Goal: Register for event/course

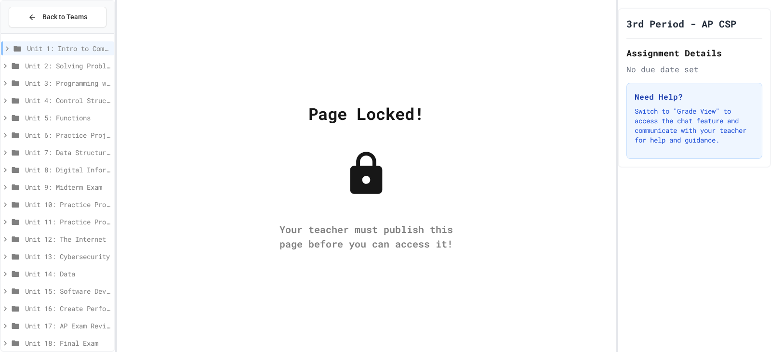
click at [51, 50] on span "Unit 1: Intro to Computer Science" at bounding box center [68, 48] width 83 height 10
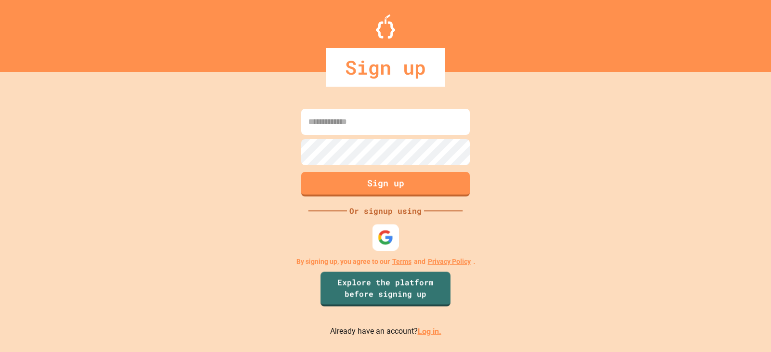
click at [382, 242] on img at bounding box center [386, 237] width 16 height 16
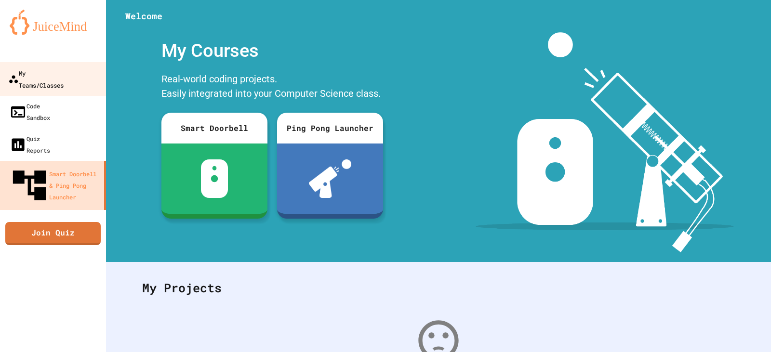
click at [64, 67] on div "My Teams/Classes" at bounding box center [35, 79] width 55 height 24
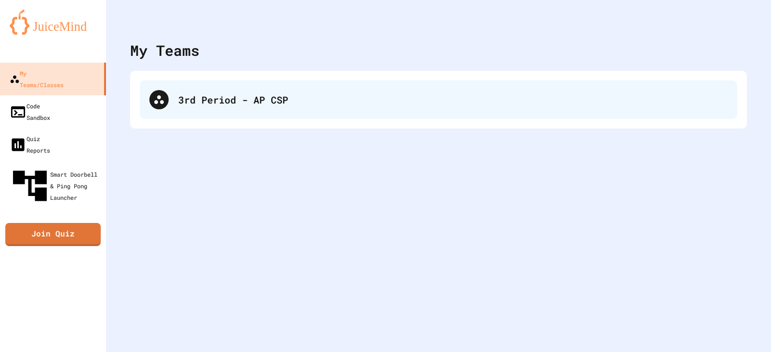
click at [283, 92] on div "3rd Period - AP CSP" at bounding box center [439, 99] width 598 height 39
